Goal: Transaction & Acquisition: Purchase product/service

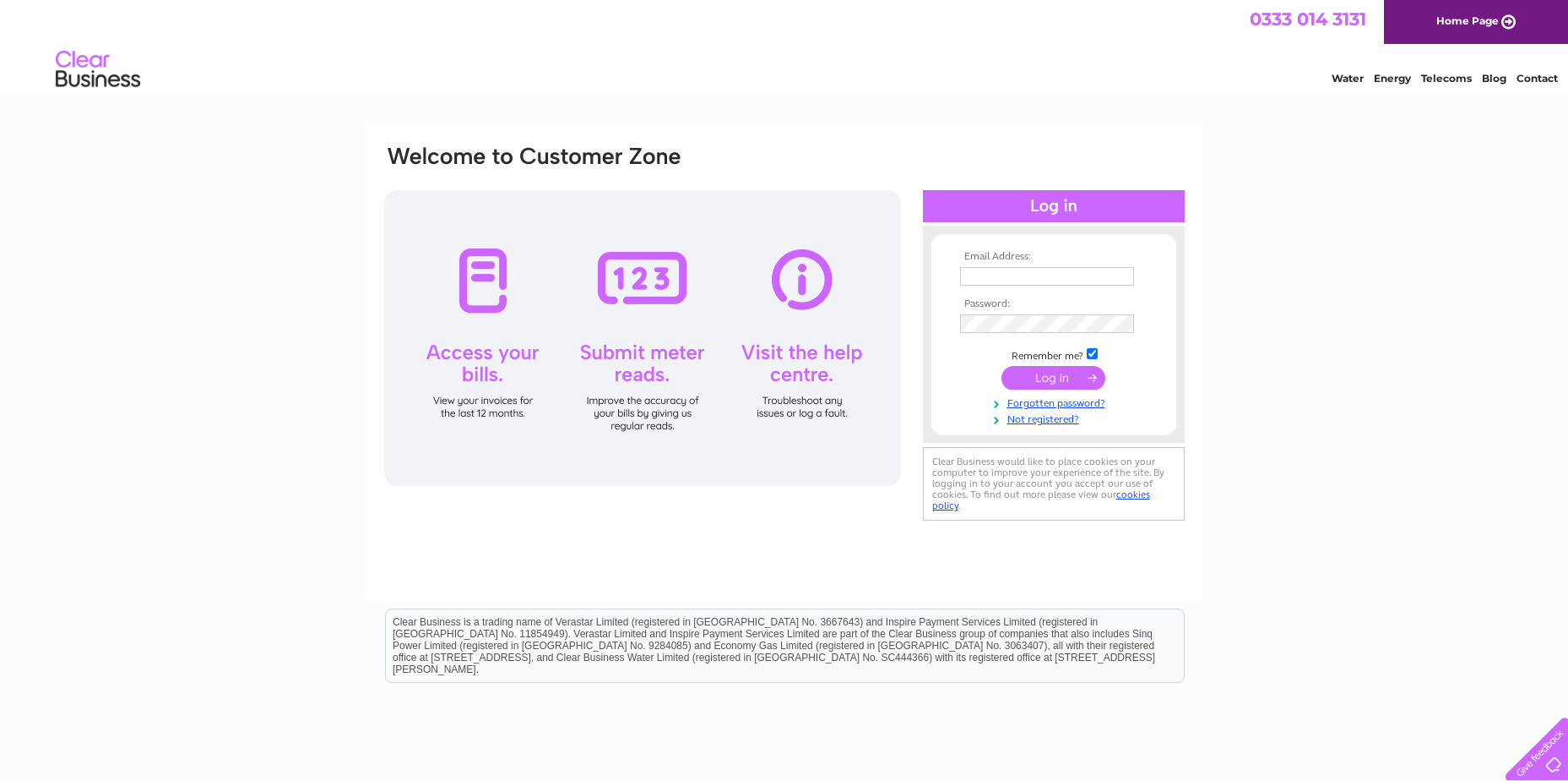
type input "sales@stssupplies.co.uk"
click at [1054, 378] on input "submit" at bounding box center [1054, 377] width 104 height 24
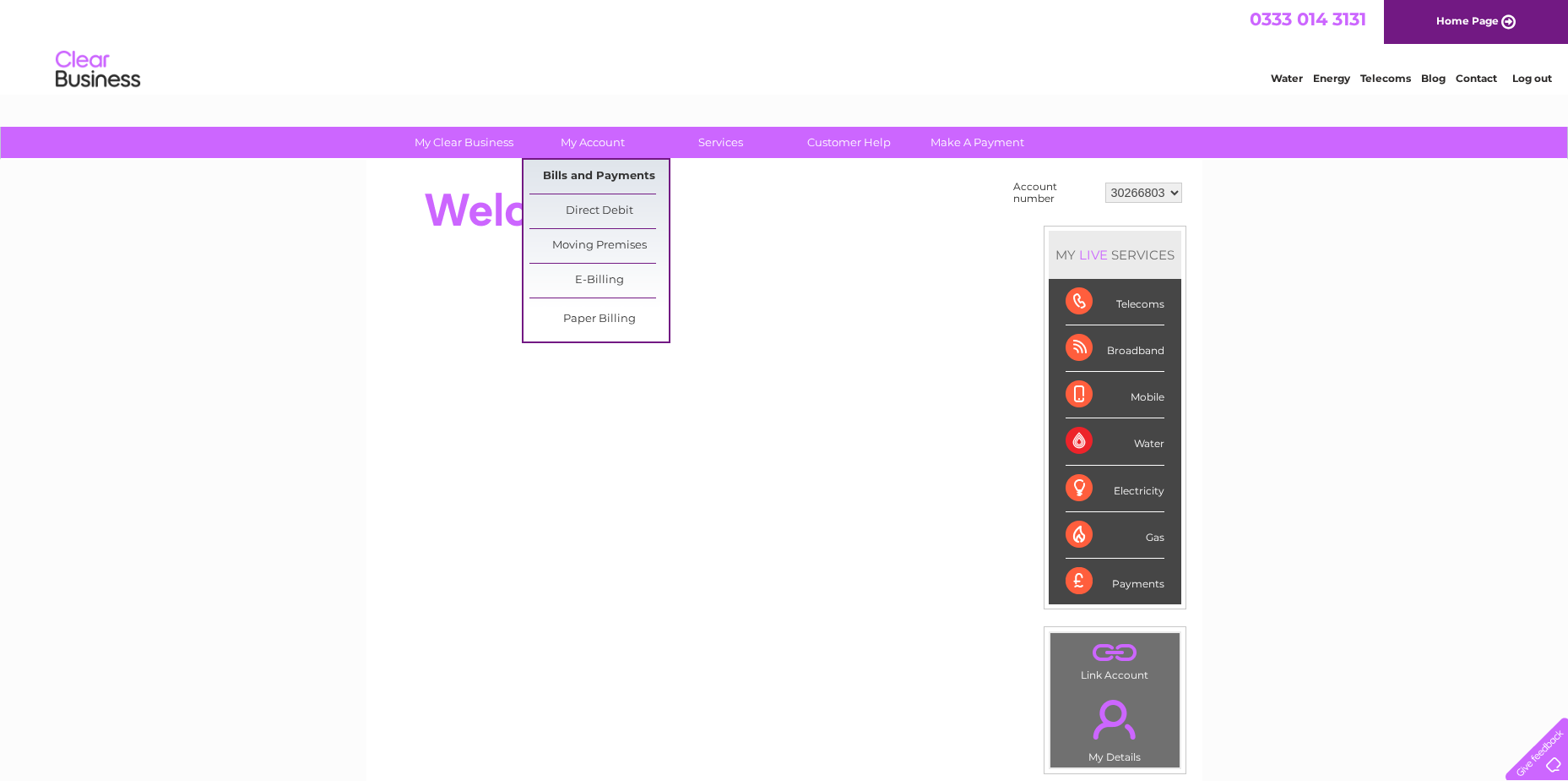
click at [595, 179] on link "Bills and Payments" at bounding box center [598, 177] width 139 height 34
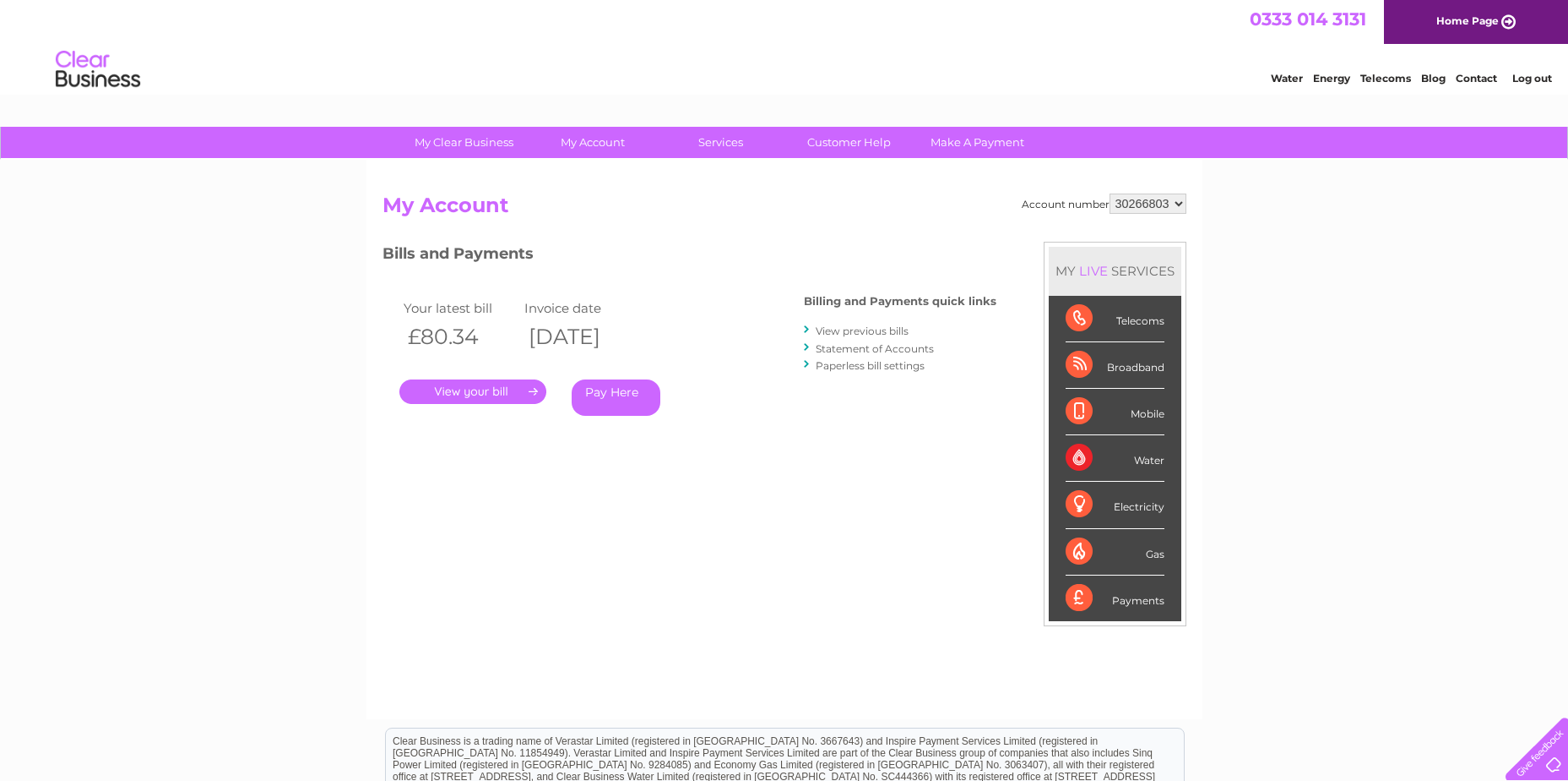
click at [875, 329] on link "View previous bills" at bounding box center [862, 330] width 93 height 12
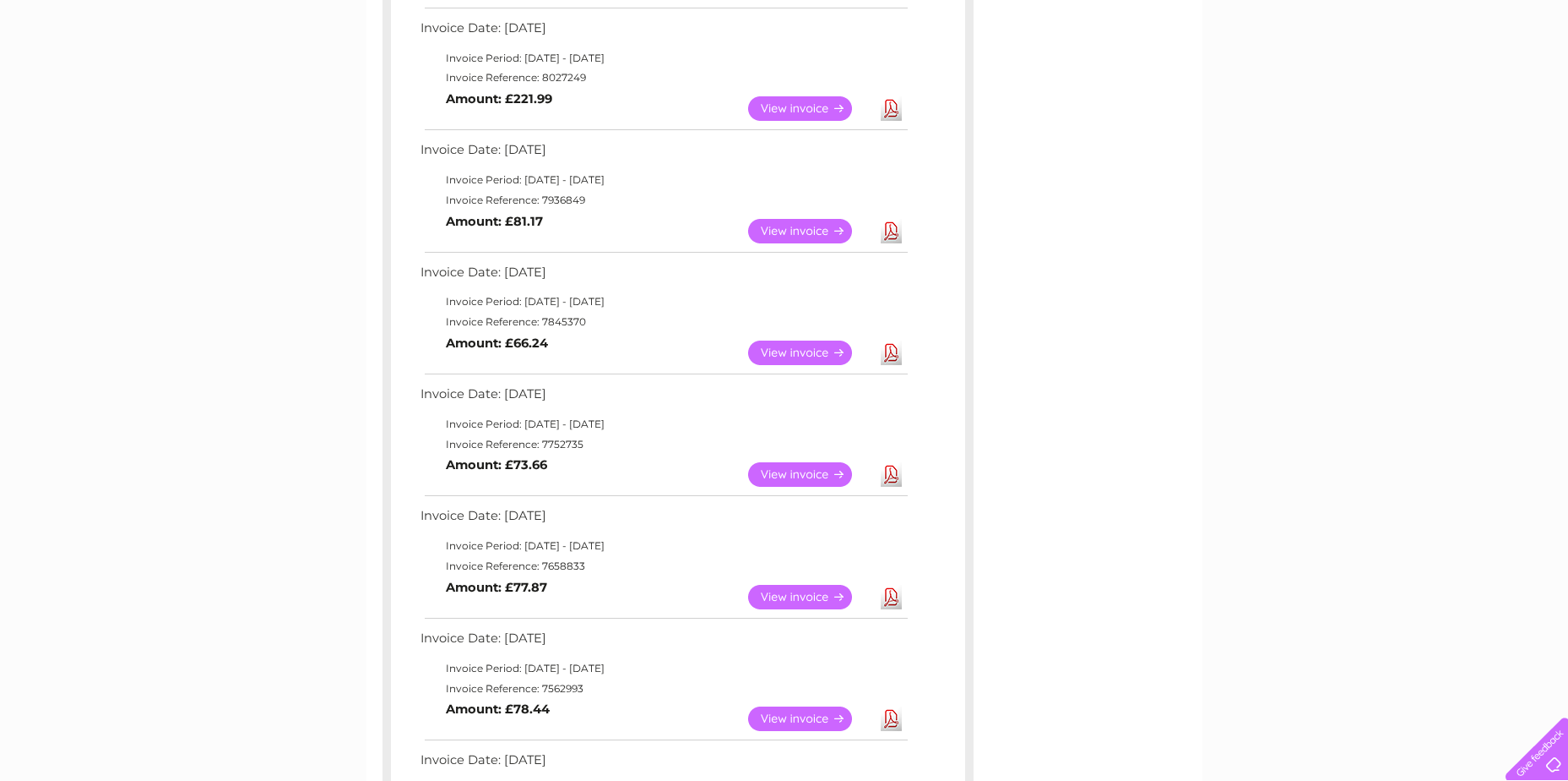
scroll to position [84, 0]
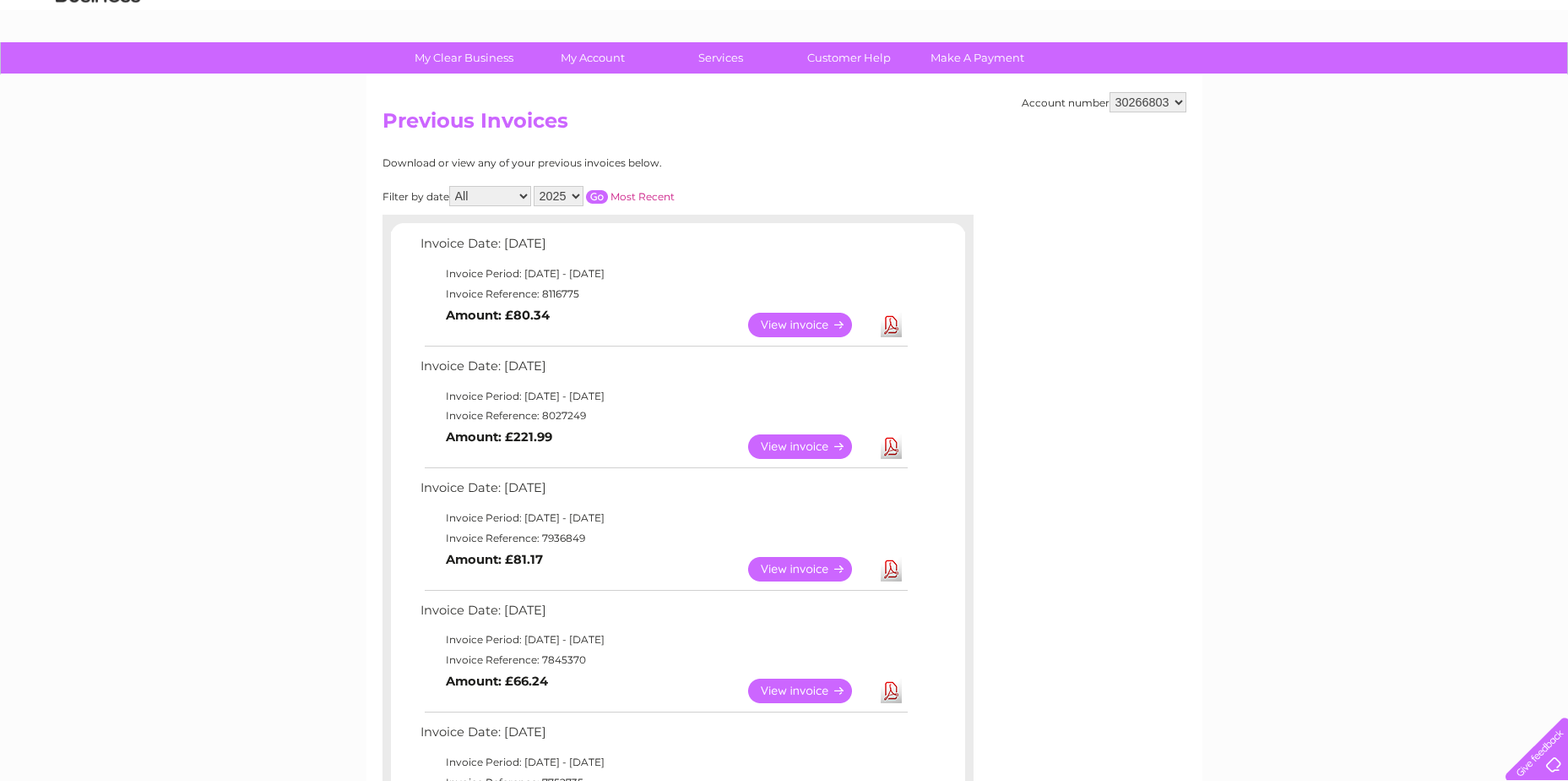
click at [804, 322] on link "View" at bounding box center [810, 325] width 124 height 25
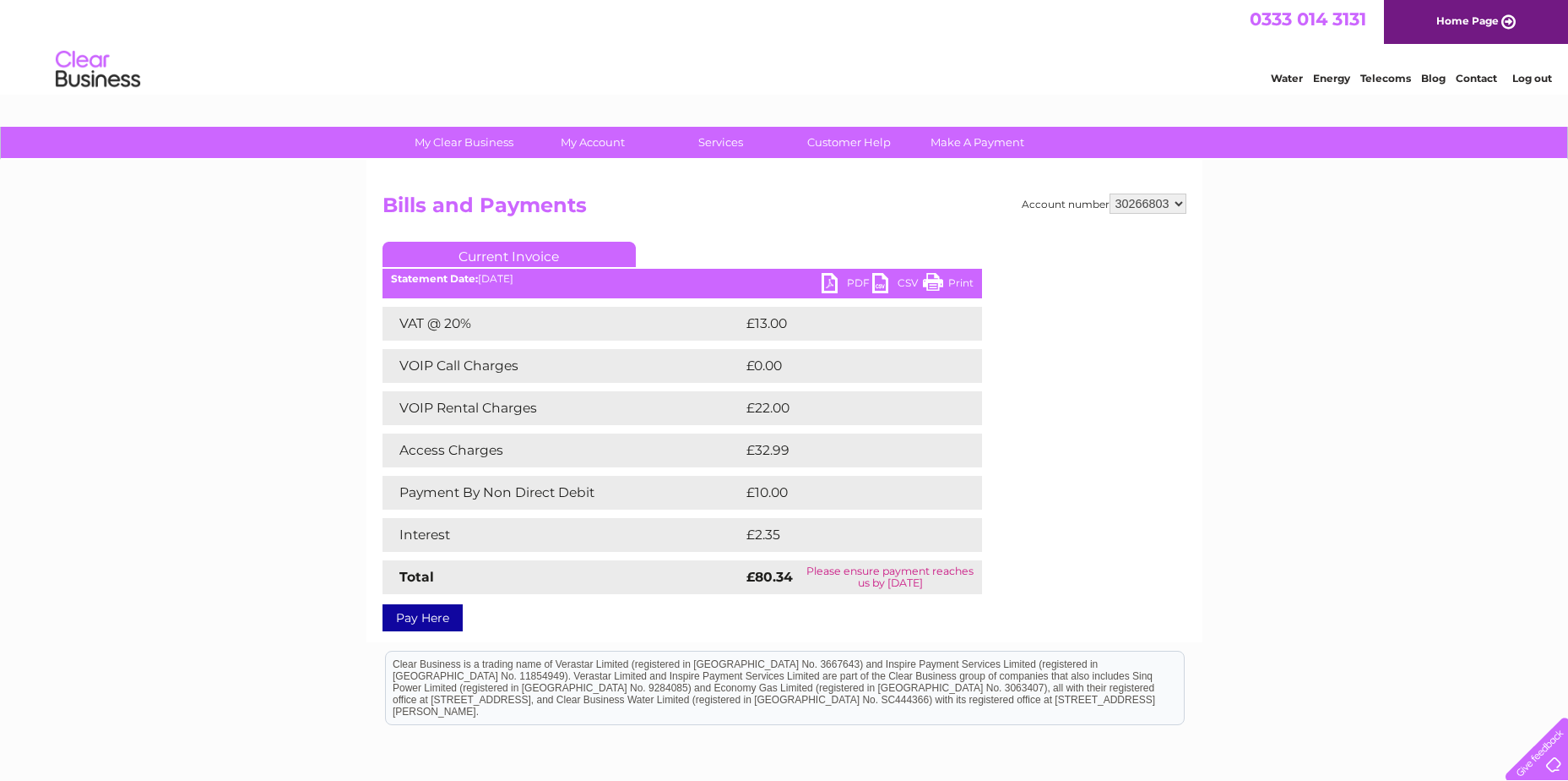
click at [832, 278] on link "PDF" at bounding box center [847, 286] width 51 height 25
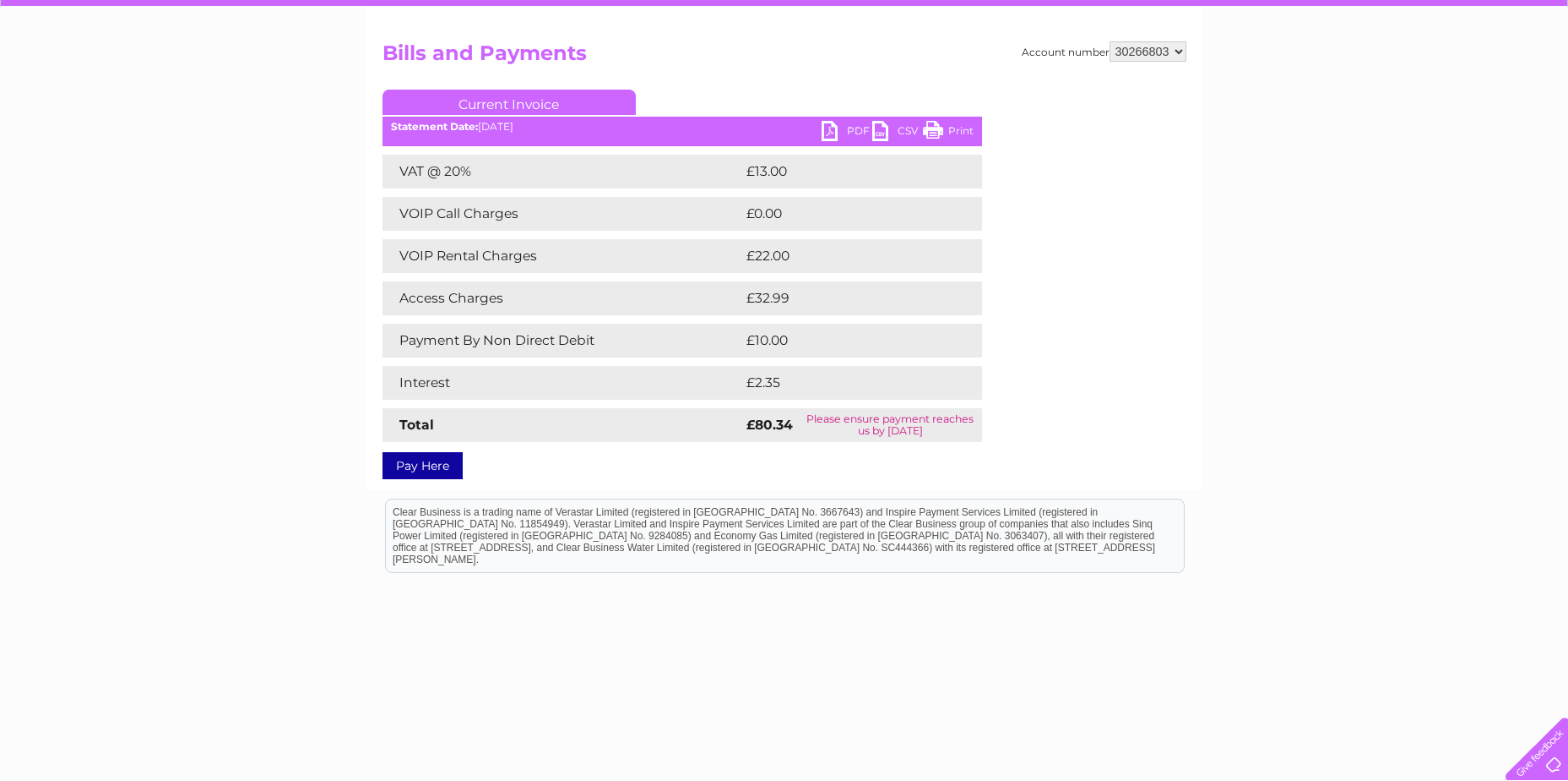
scroll to position [163, 0]
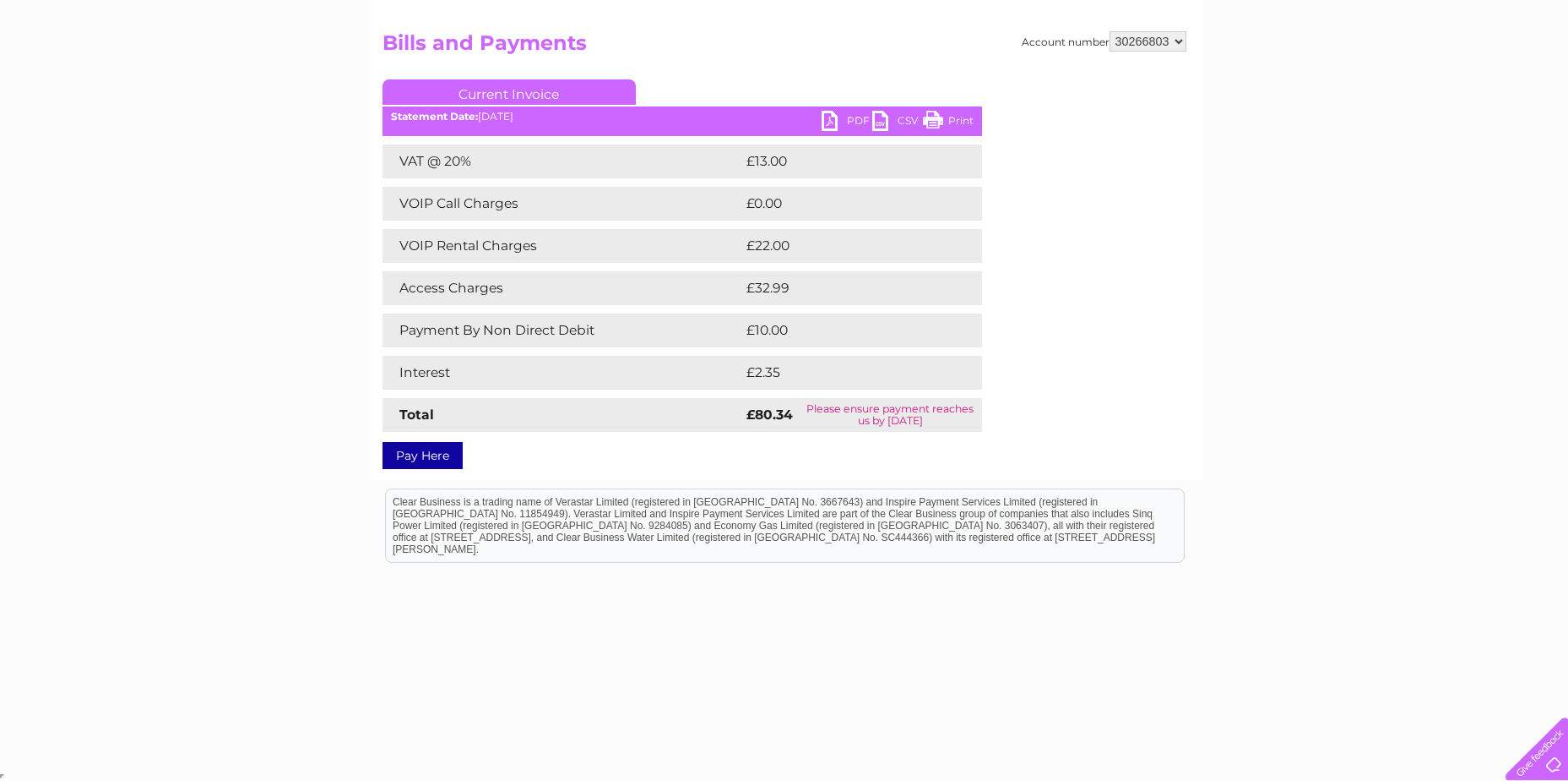
click at [420, 459] on link "Pay Here" at bounding box center [422, 455] width 80 height 27
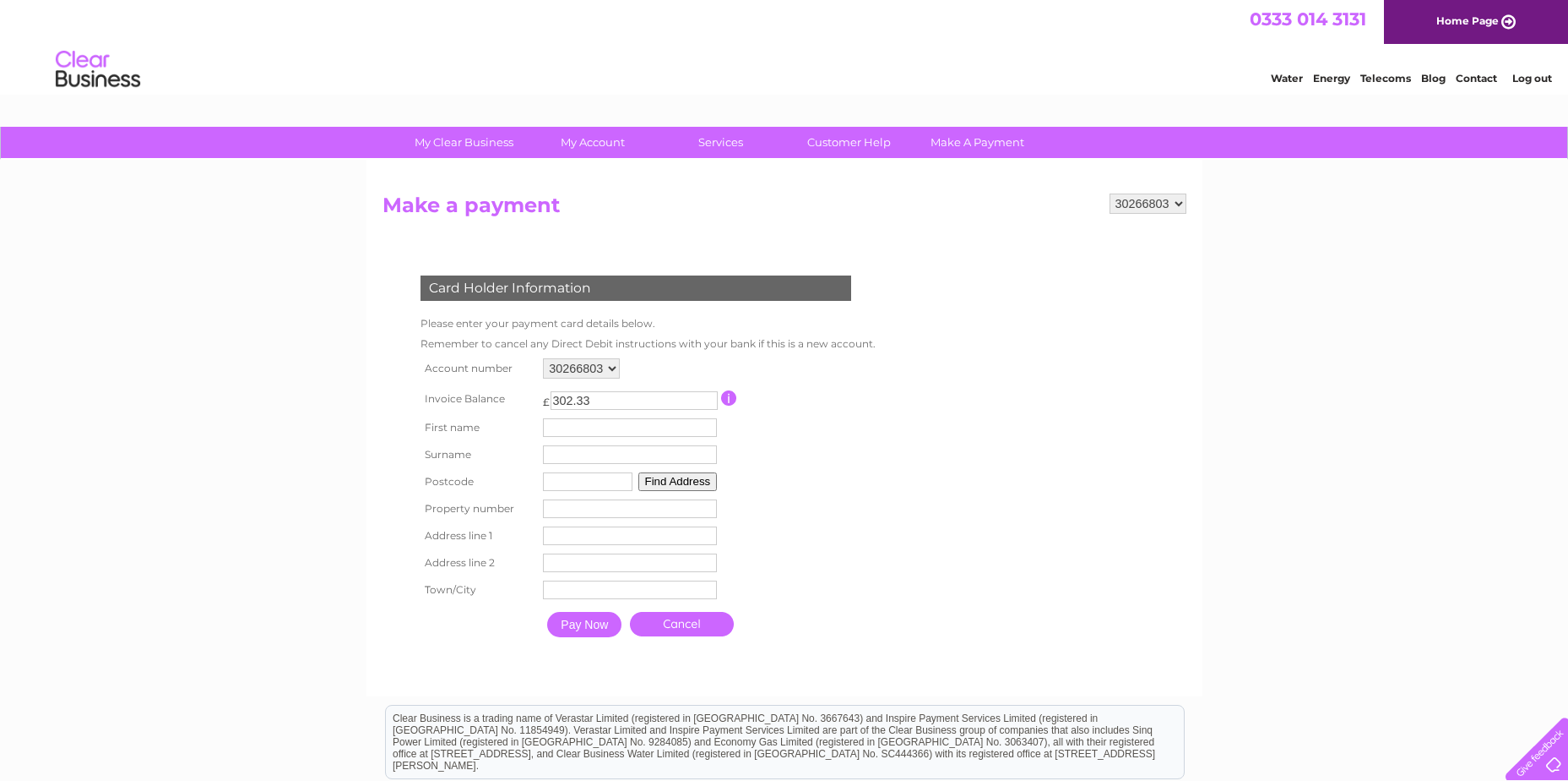
click at [607, 404] on input "302.33" at bounding box center [634, 401] width 167 height 19
click at [730, 392] on input "button" at bounding box center [729, 398] width 16 height 15
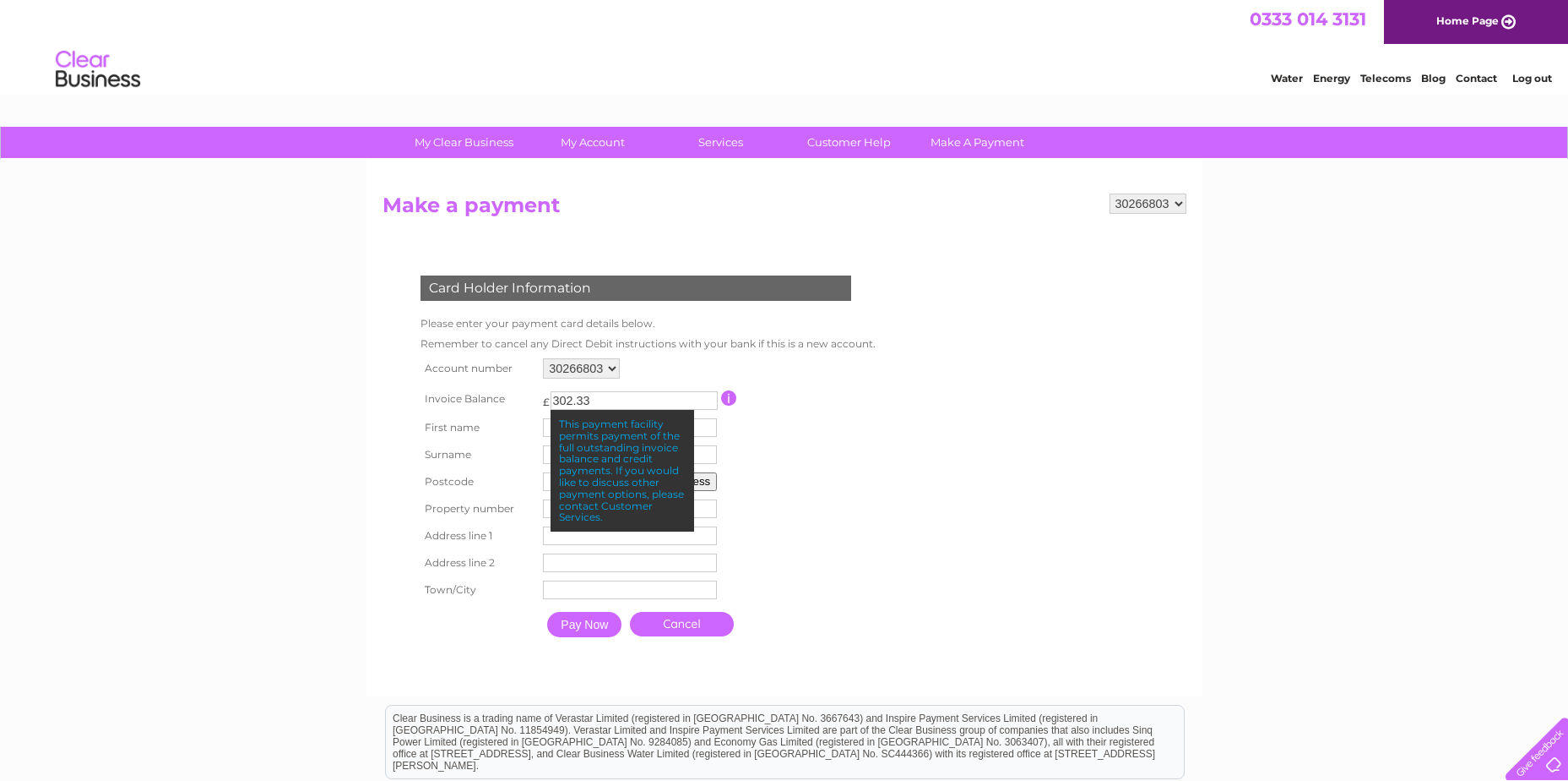
click at [682, 624] on link "Cancel" at bounding box center [682, 624] width 104 height 25
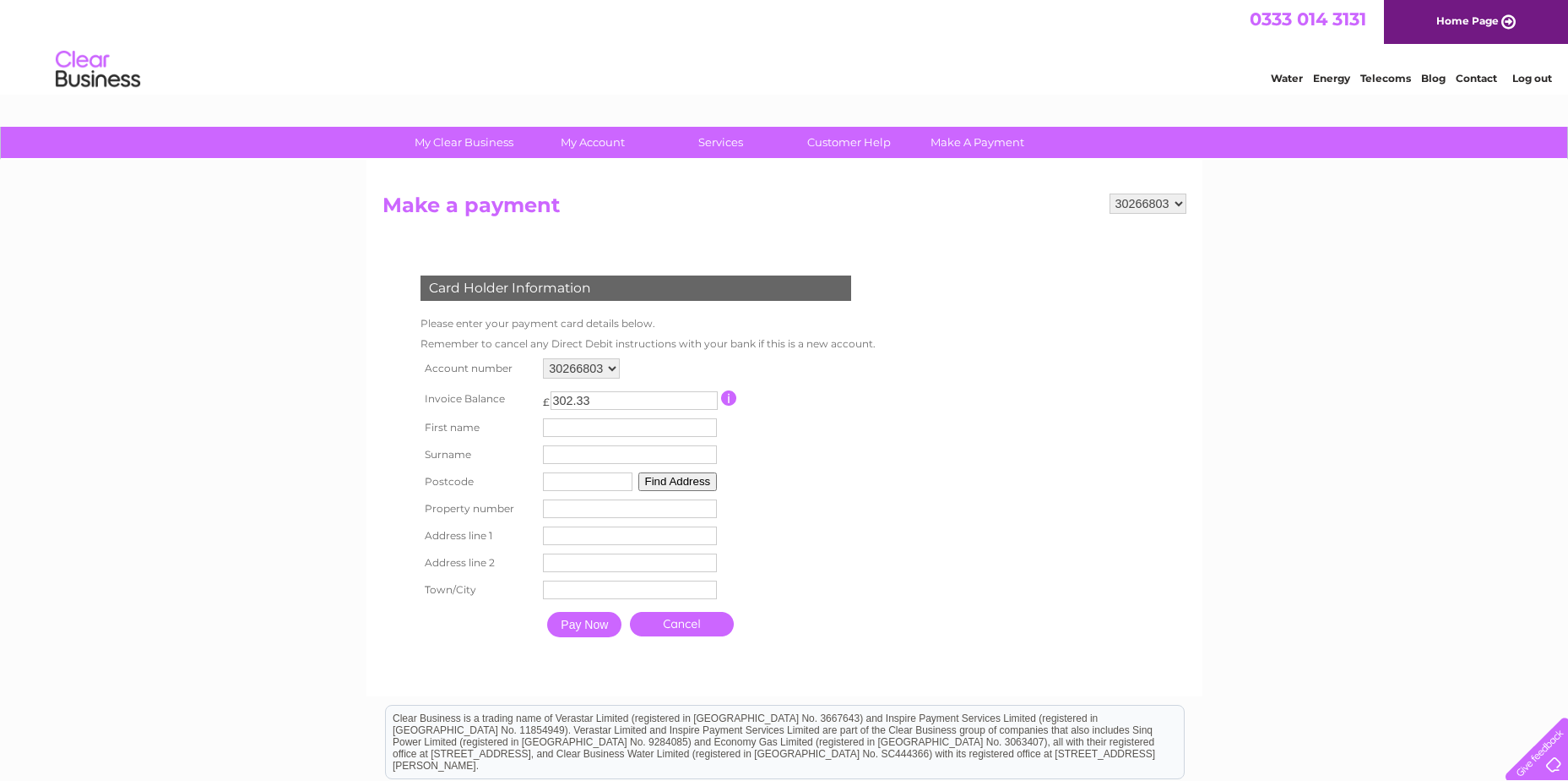
drag, startPoint x: 602, startPoint y: 401, endPoint x: 504, endPoint y: 405, distance: 98.1
click at [504, 405] on tr "Invoice Balance £ 302.33 This payment facility permits payment of the full outs…" at bounding box center [644, 398] width 456 height 31
type input "80"
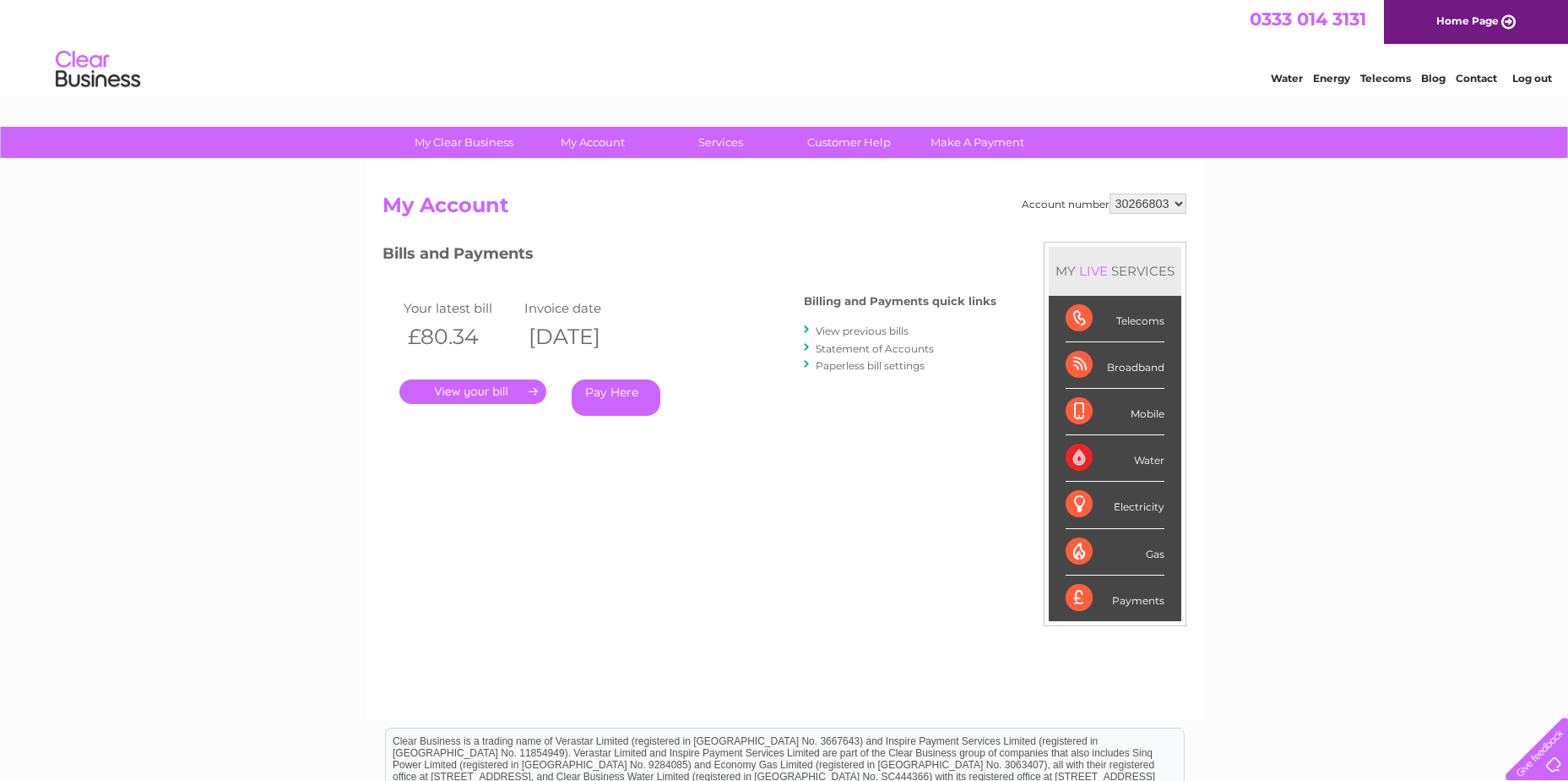
click at [622, 396] on link "Pay Here" at bounding box center [616, 397] width 89 height 36
